Goal: Browse casually

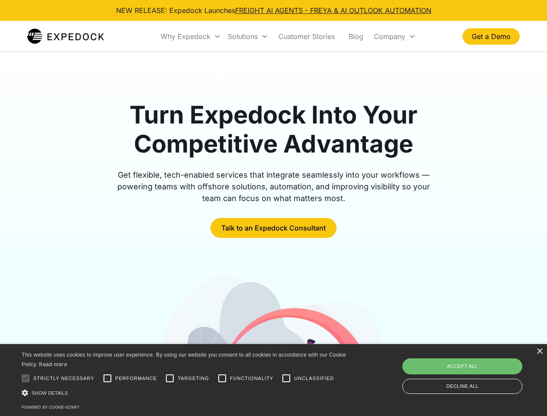
click at [191, 36] on div "Why Expedock" at bounding box center [186, 36] width 50 height 9
click at [248, 36] on div "Solutions" at bounding box center [243, 36] width 30 height 9
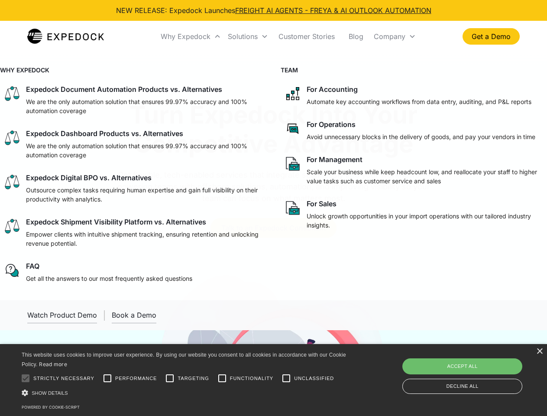
click at [395, 36] on div "Company" at bounding box center [390, 36] width 32 height 9
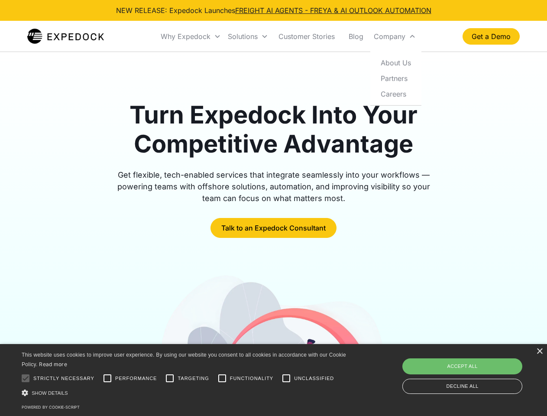
click at [26, 378] on div at bounding box center [25, 378] width 17 height 17
click at [107, 378] on input "Performance" at bounding box center [107, 378] width 17 height 17
checkbox input "true"
click at [170, 378] on input "Targeting" at bounding box center [169, 378] width 17 height 17
checkbox input "true"
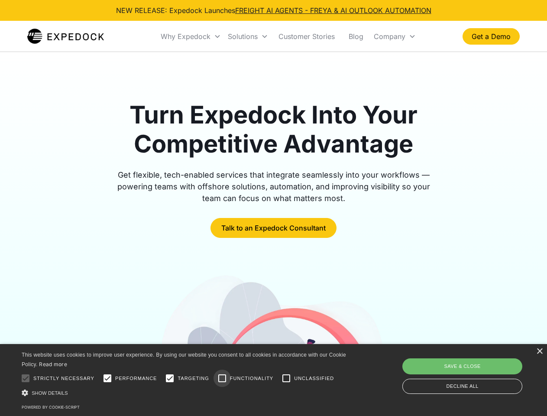
click at [222, 378] on input "Functionality" at bounding box center [222, 378] width 17 height 17
checkbox input "true"
click at [286, 378] on input "Unclassified" at bounding box center [286, 378] width 17 height 17
checkbox input "true"
click at [185, 393] on div "Show details Hide details" at bounding box center [186, 392] width 328 height 9
